Goal: Information Seeking & Learning: Check status

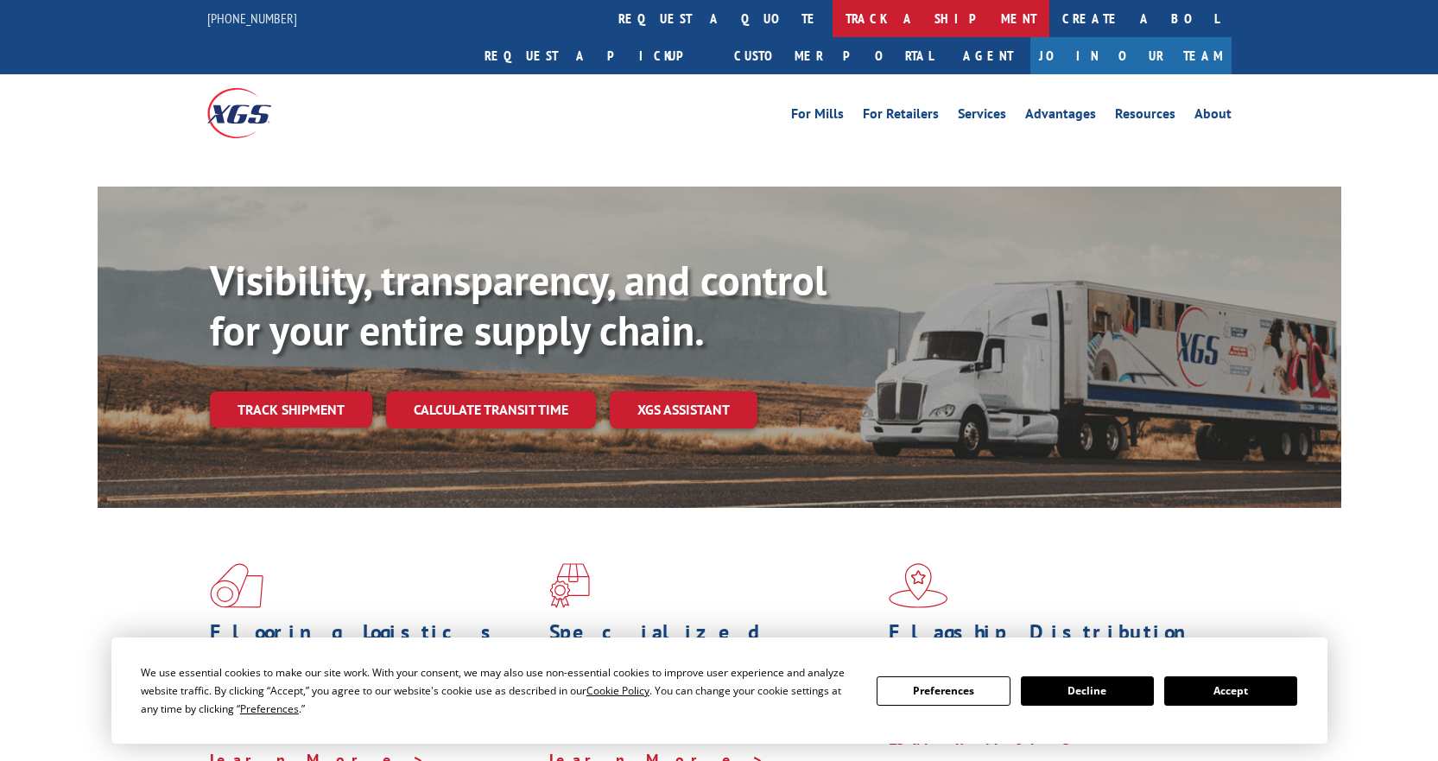
click at [832, 19] on link "track a shipment" at bounding box center [940, 18] width 217 height 37
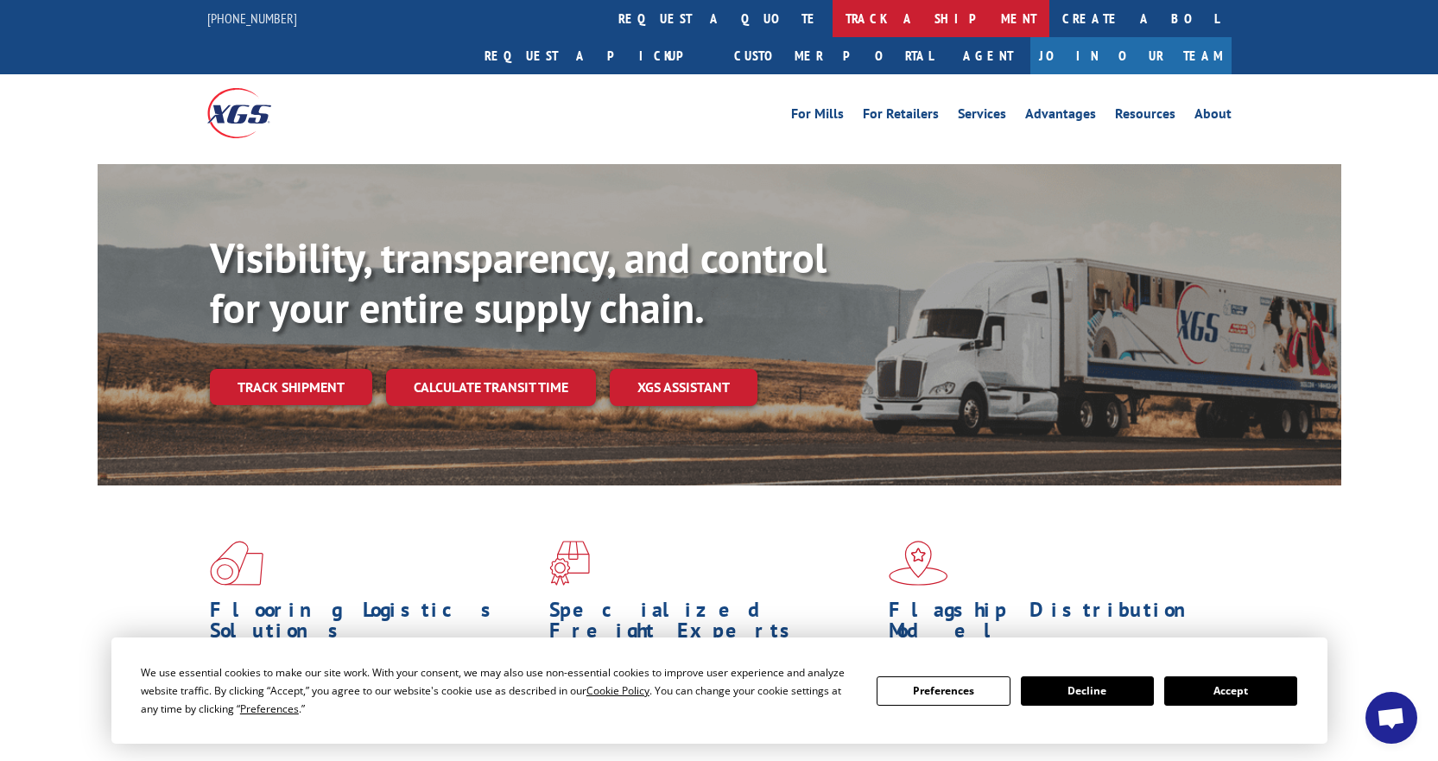
click at [832, 22] on link "track a shipment" at bounding box center [940, 18] width 217 height 37
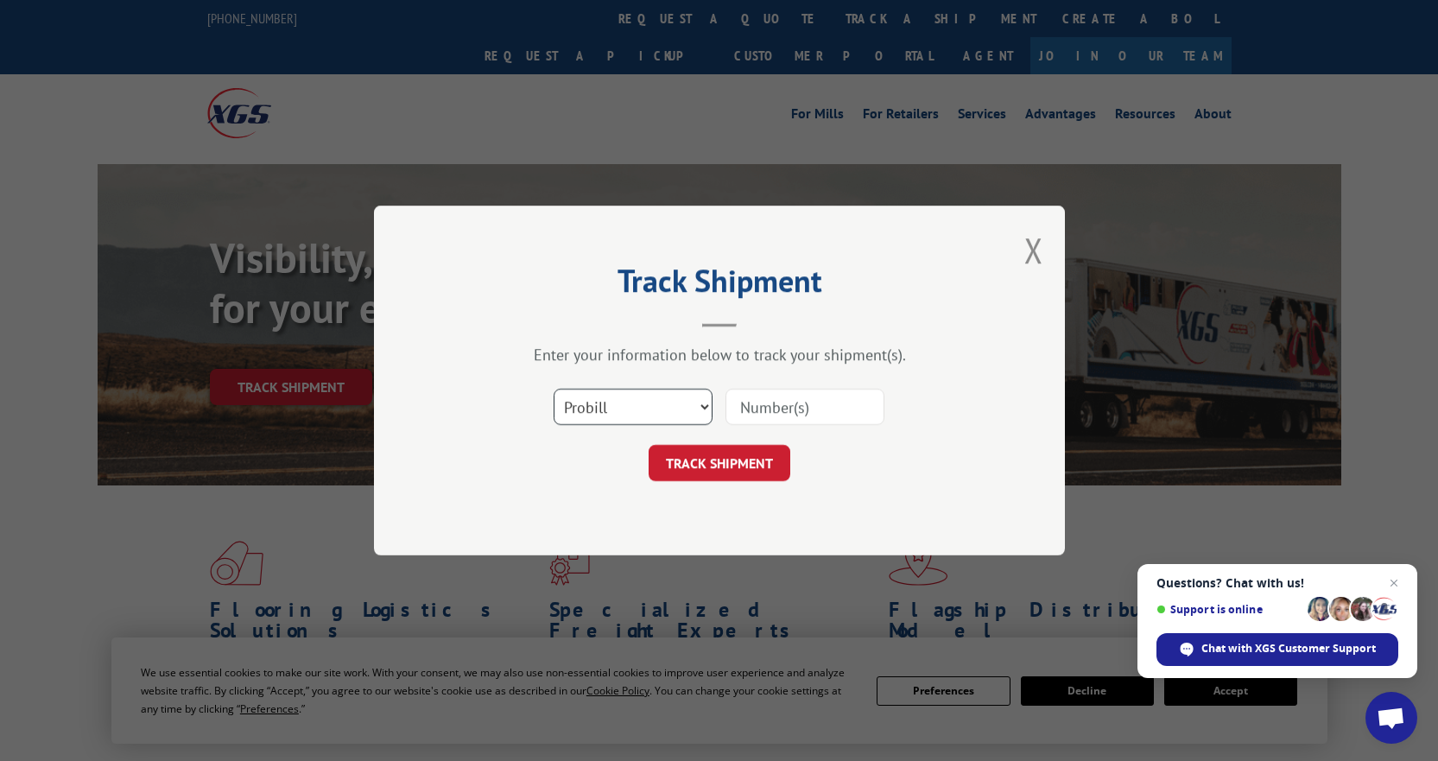
click at [662, 401] on select "Select category... Probill BOL PO" at bounding box center [633, 407] width 159 height 36
select select "bol"
click at [554, 389] on select "Select category... Probill BOL PO" at bounding box center [633, 407] width 159 height 36
click at [764, 399] on input at bounding box center [804, 407] width 159 height 36
type input "7063363"
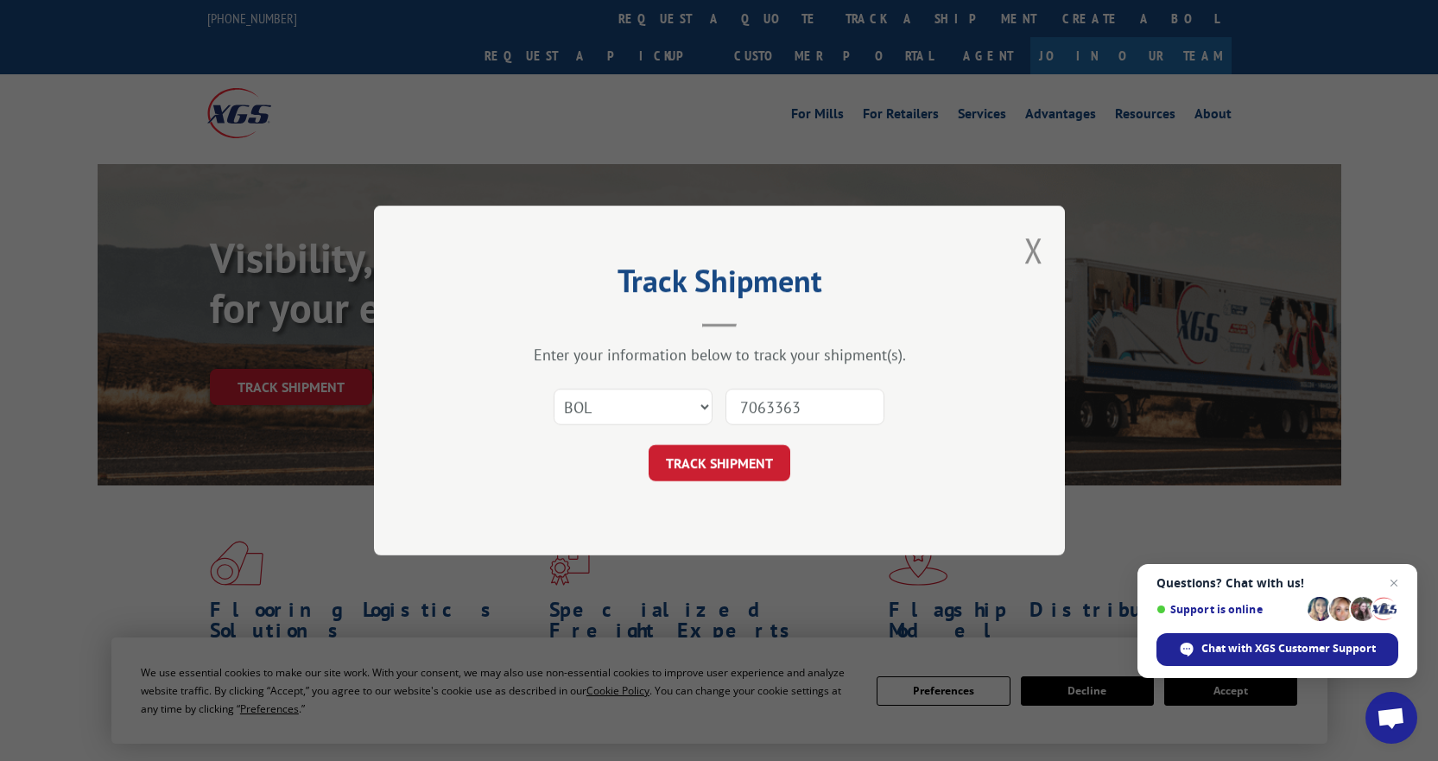
click at [736, 452] on button "TRACK SHIPMENT" at bounding box center [720, 463] width 142 height 36
